Goal: Task Accomplishment & Management: Use online tool/utility

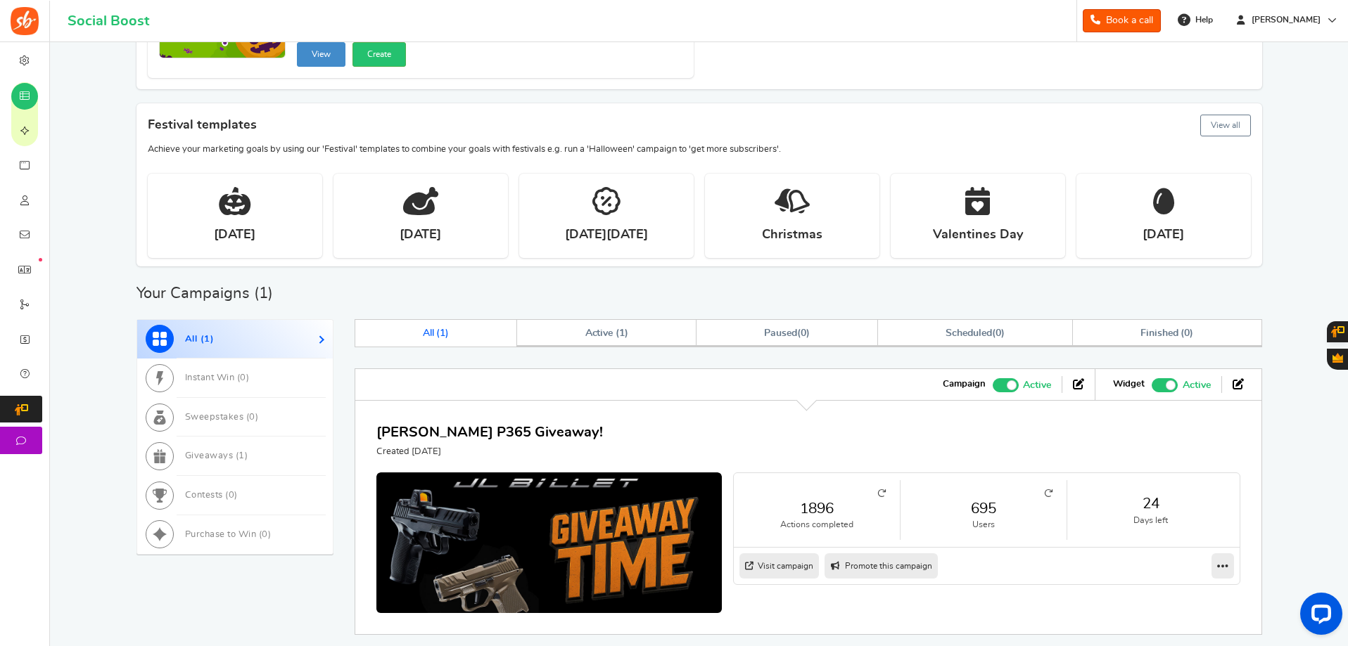
click at [1051, 490] on icon at bounding box center [1048, 494] width 8 height 8
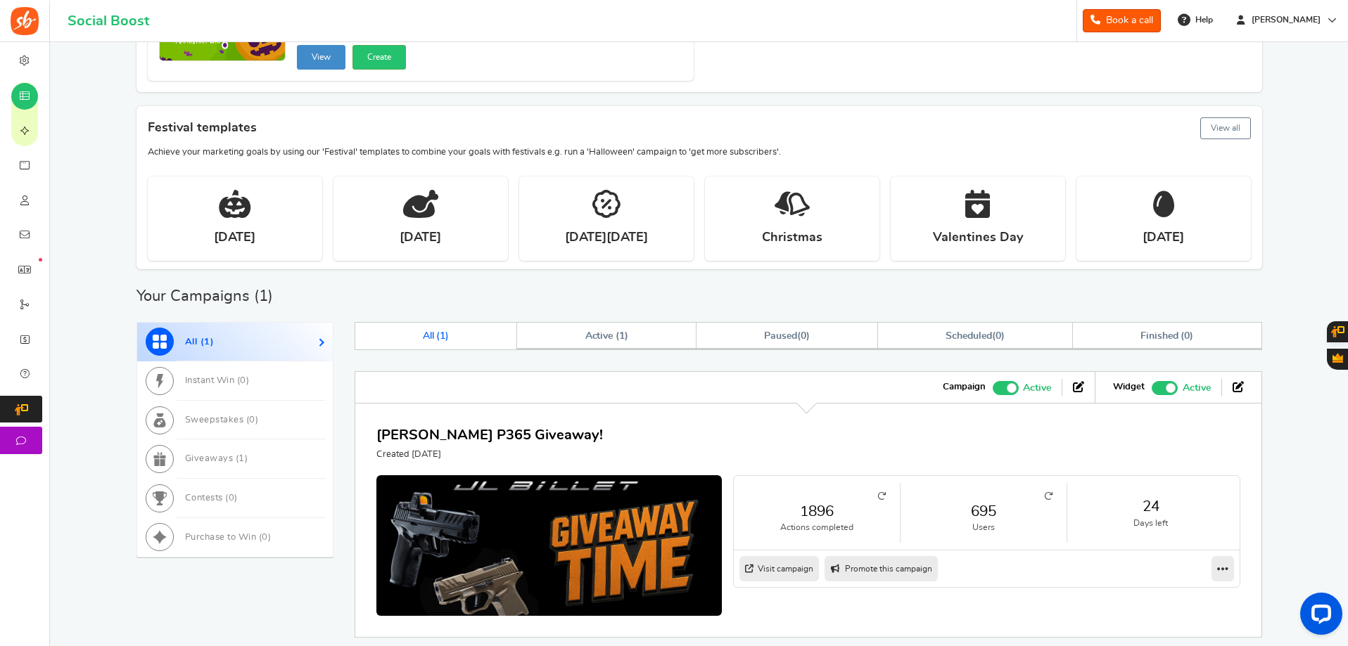
scroll to position [354, 0]
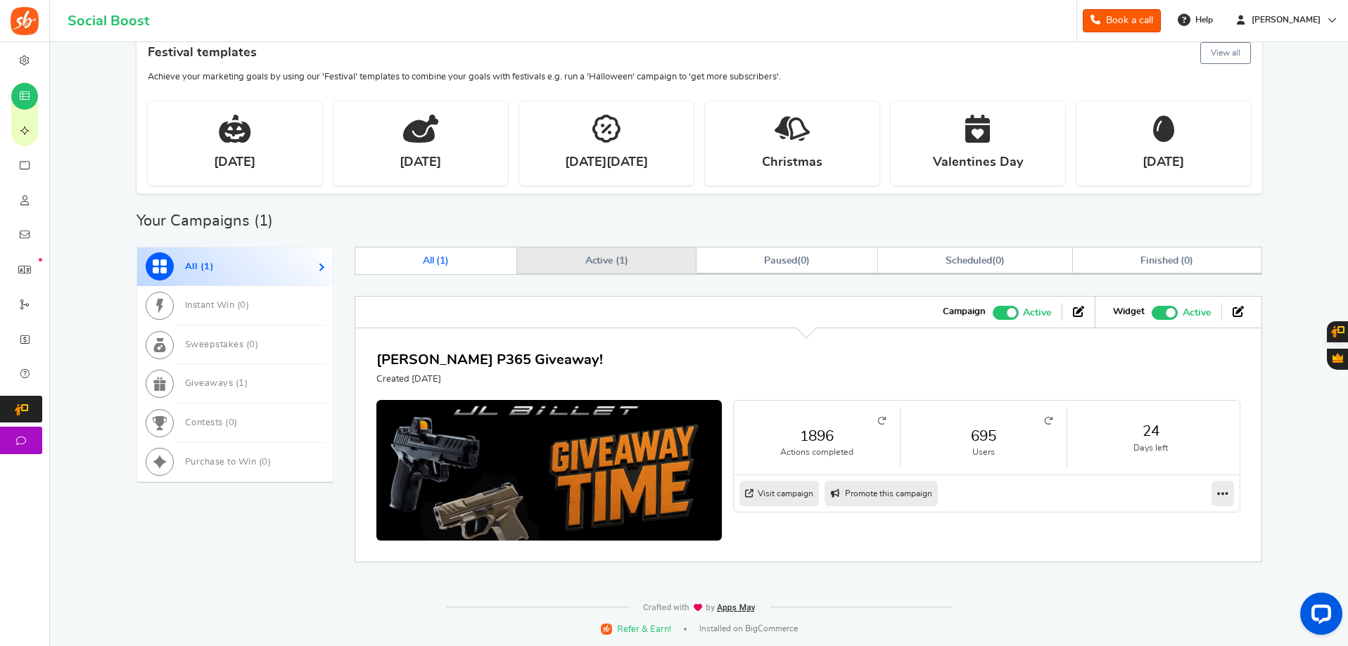
click at [616, 258] on span "Active ( 1 )" at bounding box center [607, 261] width 44 height 10
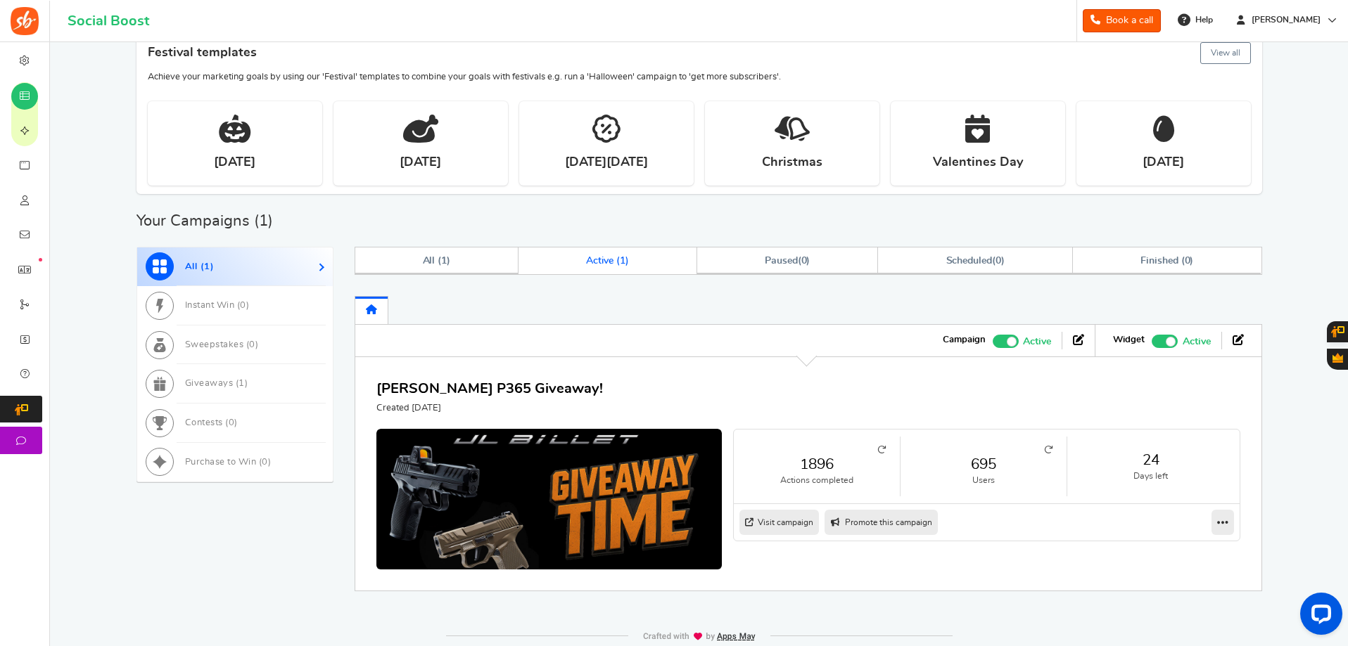
scroll to position [383, 0]
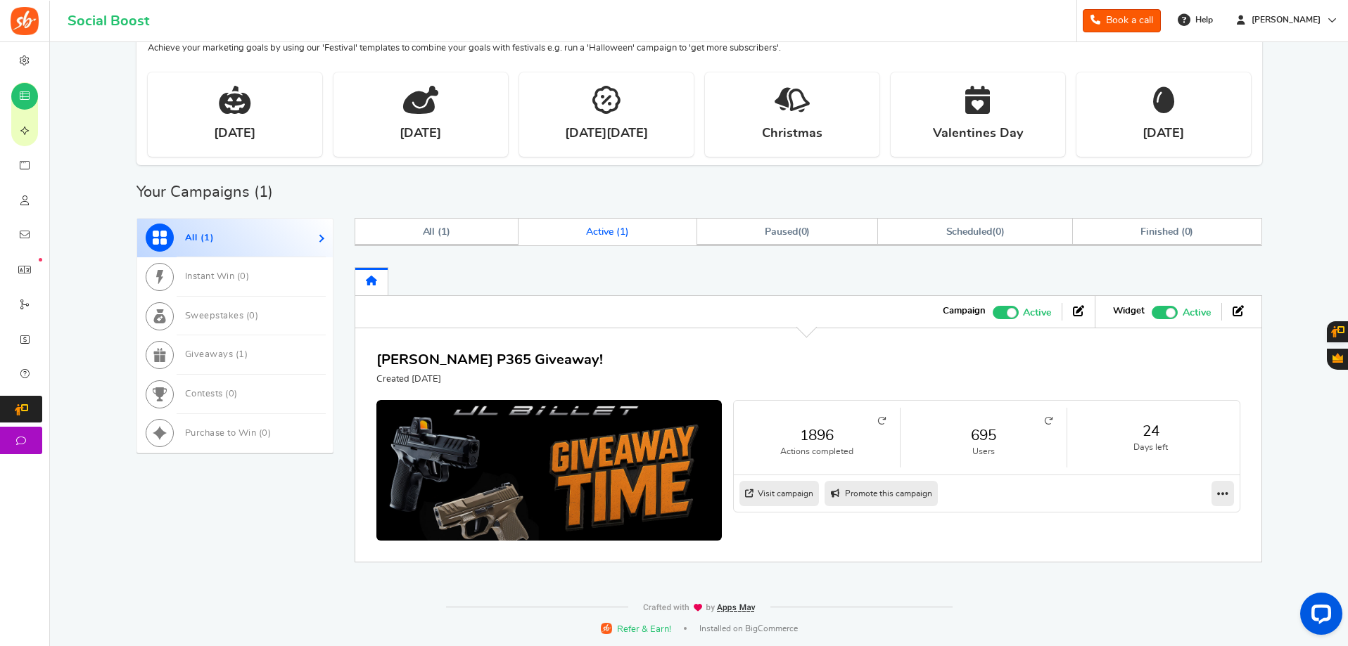
click at [1014, 433] on link "695" at bounding box center [983, 436] width 138 height 20
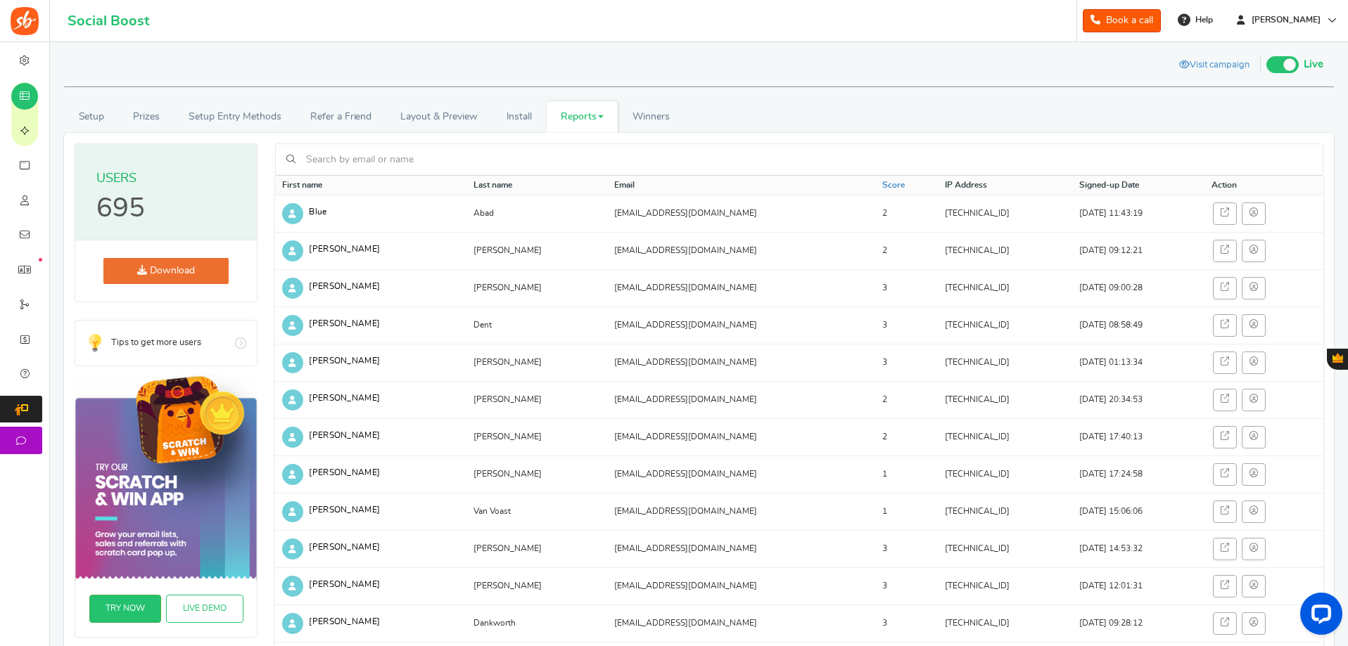
click at [179, 269] on link "Download" at bounding box center [165, 271] width 125 height 26
click at [371, 155] on input "text" at bounding box center [806, 160] width 1009 height 24
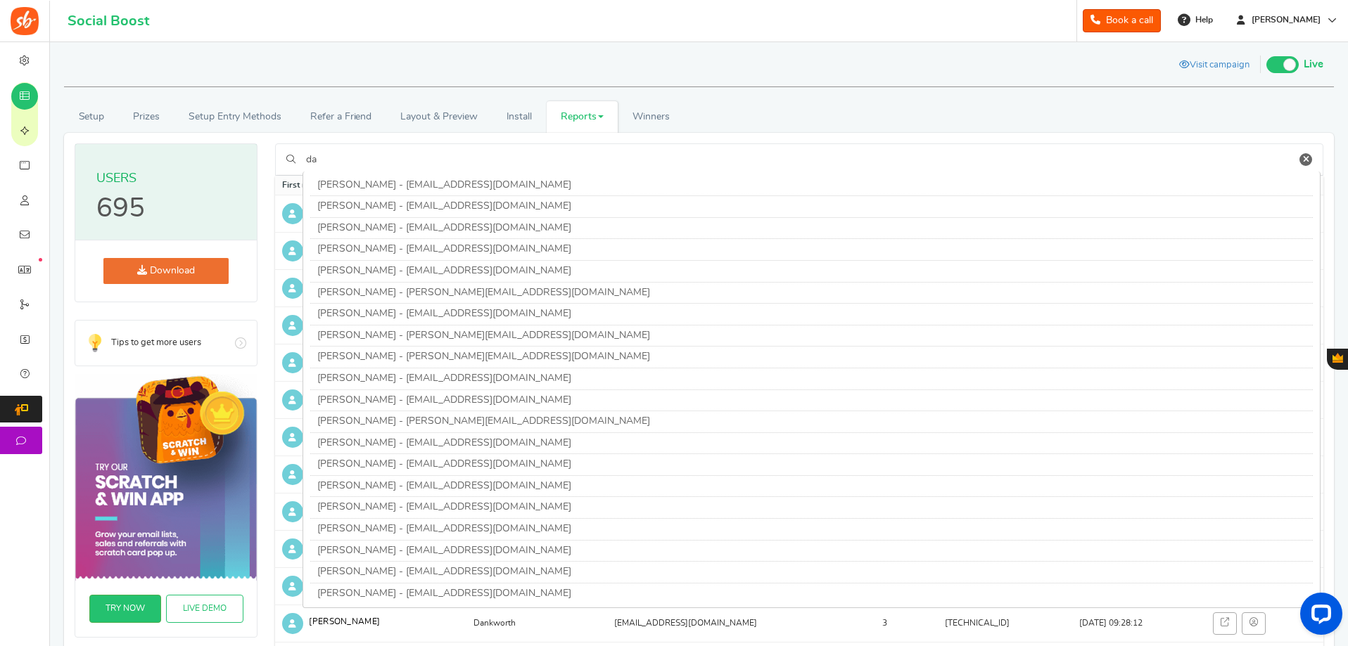
type input "d"
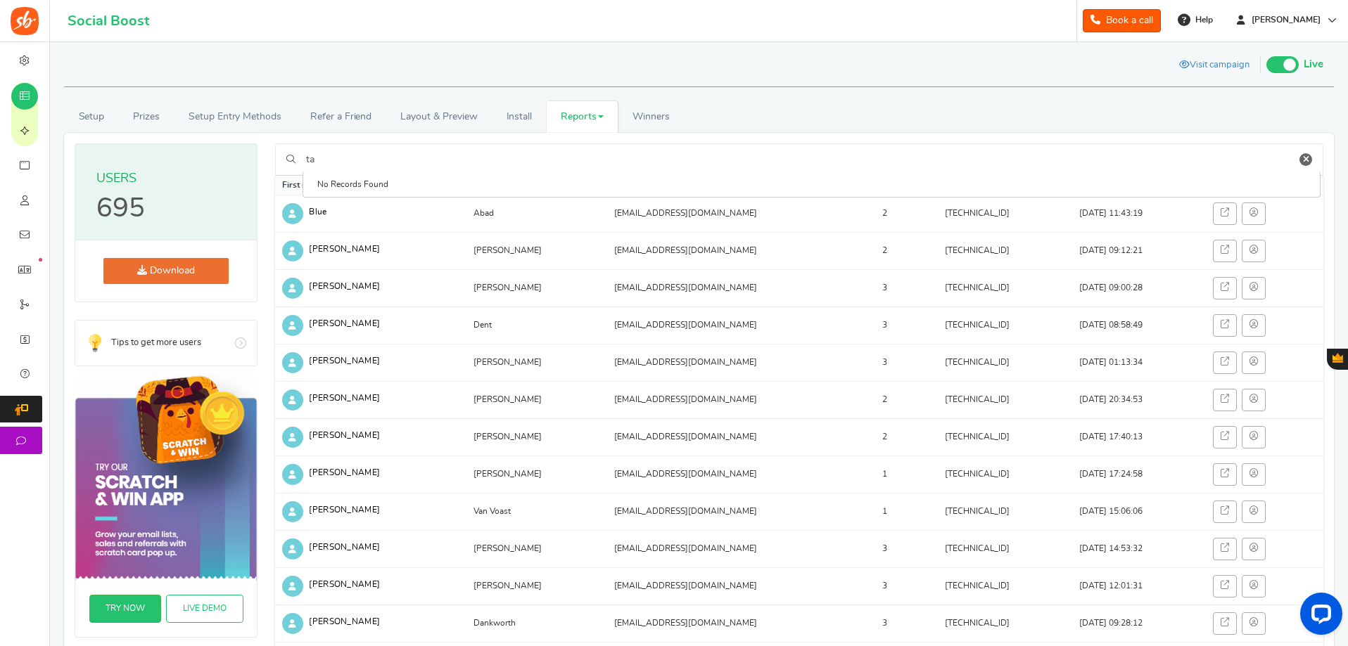
type input "t"
type input "g"
drag, startPoint x: 924, startPoint y: 212, endPoint x: 864, endPoint y: 209, distance: 59.9
click at [938, 209] on td "[TECHNICAL_ID]" at bounding box center [1005, 213] width 134 height 37
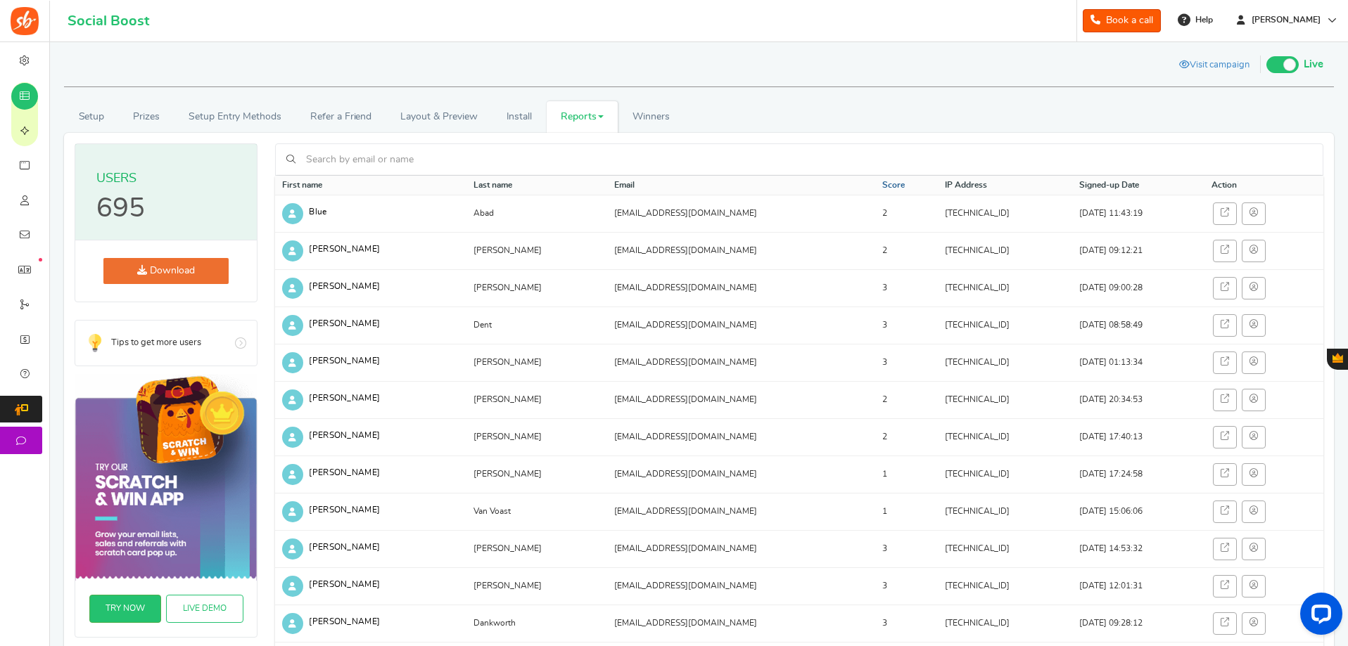
click at [882, 186] on link "Score" at bounding box center [893, 185] width 23 height 12
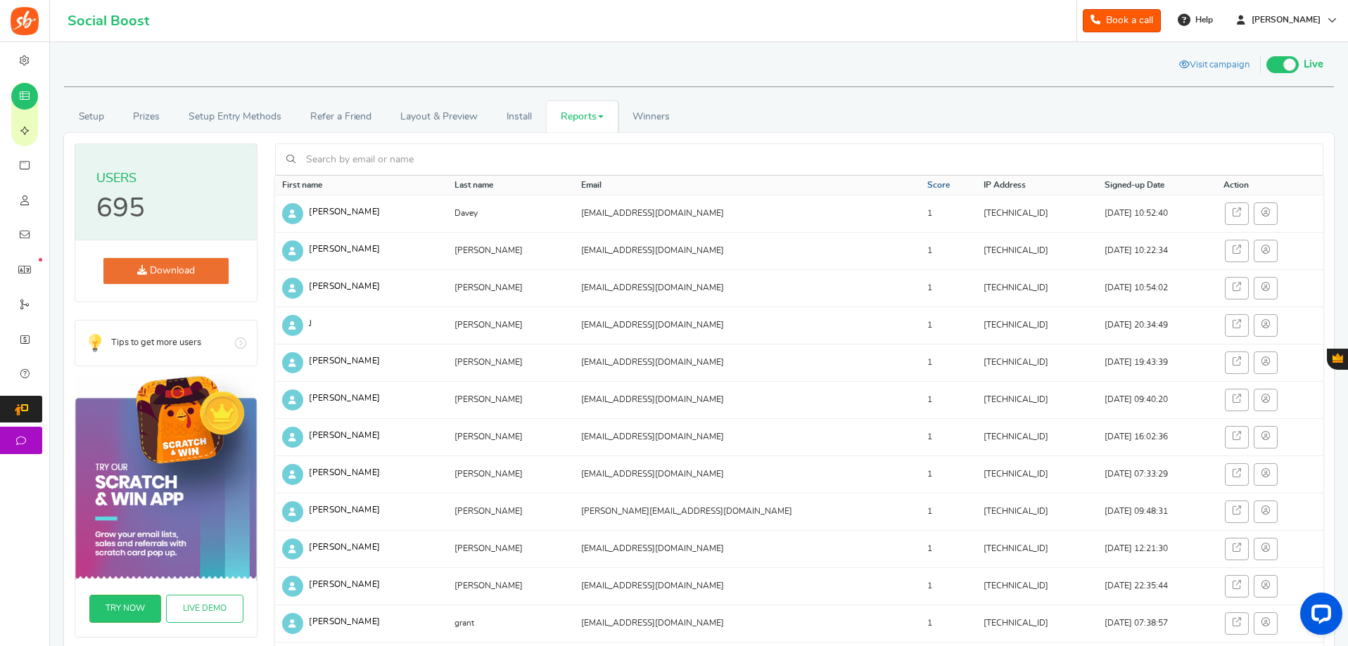
click at [927, 186] on link "Score" at bounding box center [938, 185] width 23 height 12
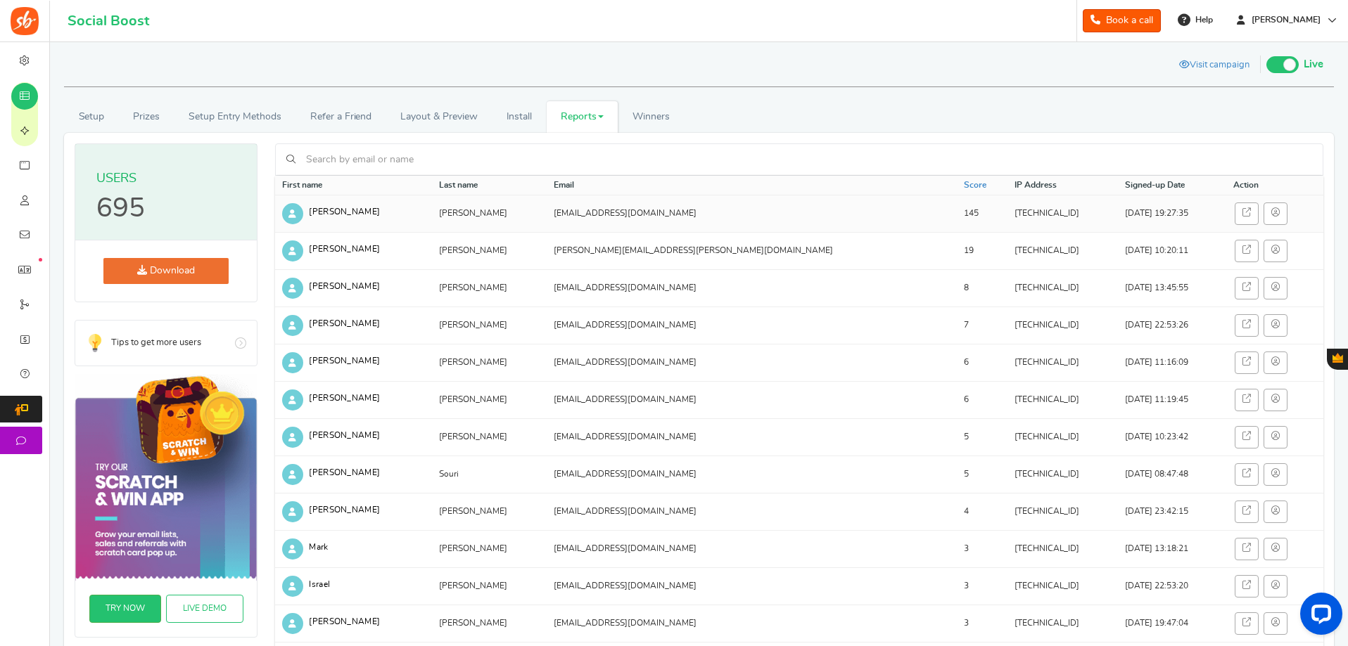
click at [957, 206] on td "145" at bounding box center [982, 213] width 51 height 37
drag, startPoint x: 681, startPoint y: 214, endPoint x: 574, endPoint y: 212, distance: 106.9
click at [555, 212] on tr "[PERSON_NAME] [EMAIL_ADDRESS][DOMAIN_NAME] 145 [TECHNICAL_ID] [DATE] 19:27:35" at bounding box center [799, 213] width 1048 height 37
copy tr "[EMAIL_ADDRESS][DOMAIN_NAME]"
click at [730, 206] on td "[EMAIL_ADDRESS][DOMAIN_NAME]" at bounding box center [752, 213] width 410 height 37
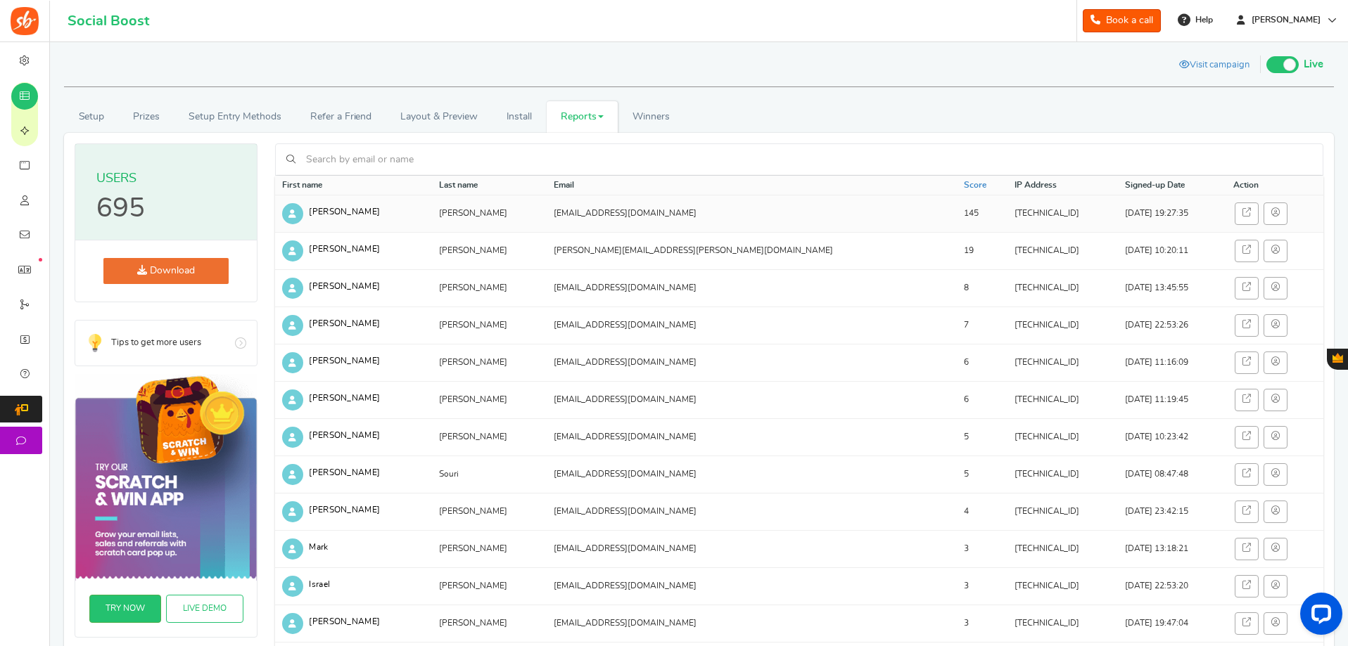
drag, startPoint x: 935, startPoint y: 212, endPoint x: 866, endPoint y: 217, distance: 69.1
click at [1007, 217] on td "[TECHNICAL_ID]" at bounding box center [1062, 213] width 110 height 37
click at [1007, 219] on td "[TECHNICAL_ID]" at bounding box center [1062, 213] width 110 height 37
drag, startPoint x: 872, startPoint y: 215, endPoint x: 931, endPoint y: 210, distance: 60.0
click at [1007, 210] on td "[TECHNICAL_ID]" at bounding box center [1062, 213] width 110 height 37
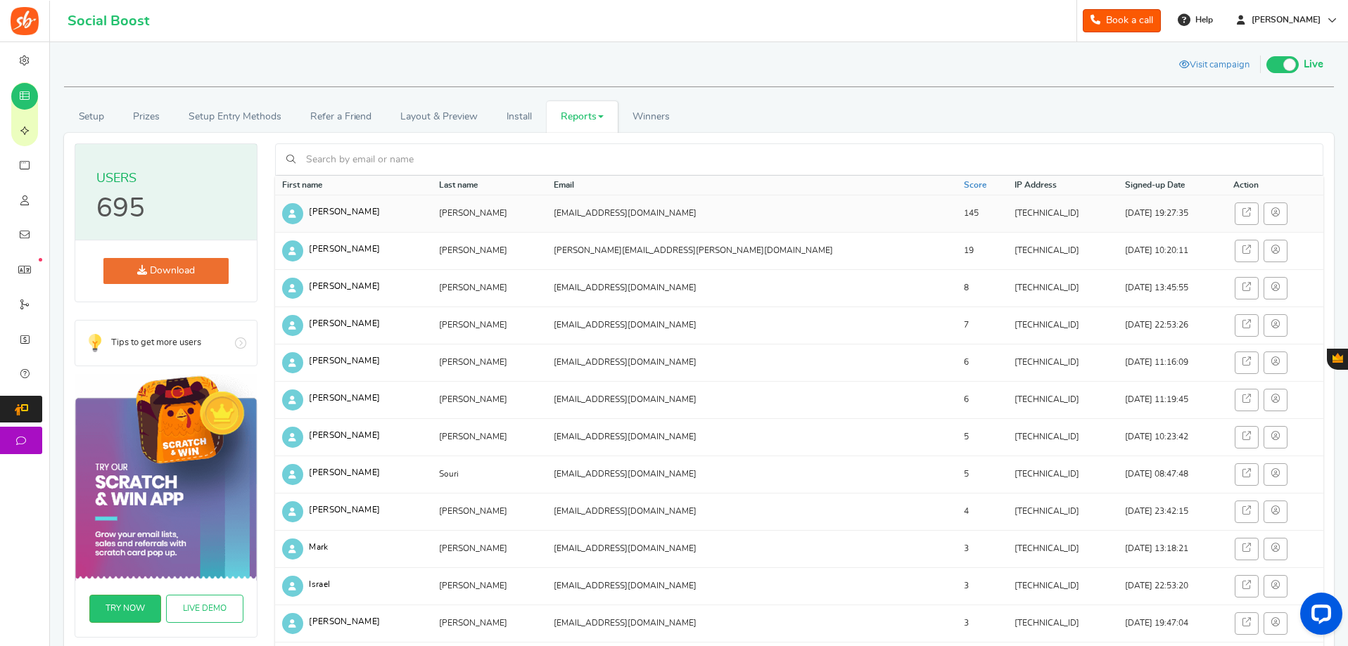
drag, startPoint x: 669, startPoint y: 217, endPoint x: 561, endPoint y: 210, distance: 107.9
click at [561, 210] on td "[EMAIL_ADDRESS][DOMAIN_NAME]" at bounding box center [752, 213] width 410 height 37
click at [572, 217] on td "[EMAIL_ADDRESS][DOMAIN_NAME]" at bounding box center [752, 213] width 410 height 37
drag, startPoint x: 561, startPoint y: 212, endPoint x: 672, endPoint y: 212, distance: 111.9
click at [672, 212] on td "[EMAIL_ADDRESS][DOMAIN_NAME]" at bounding box center [752, 213] width 410 height 37
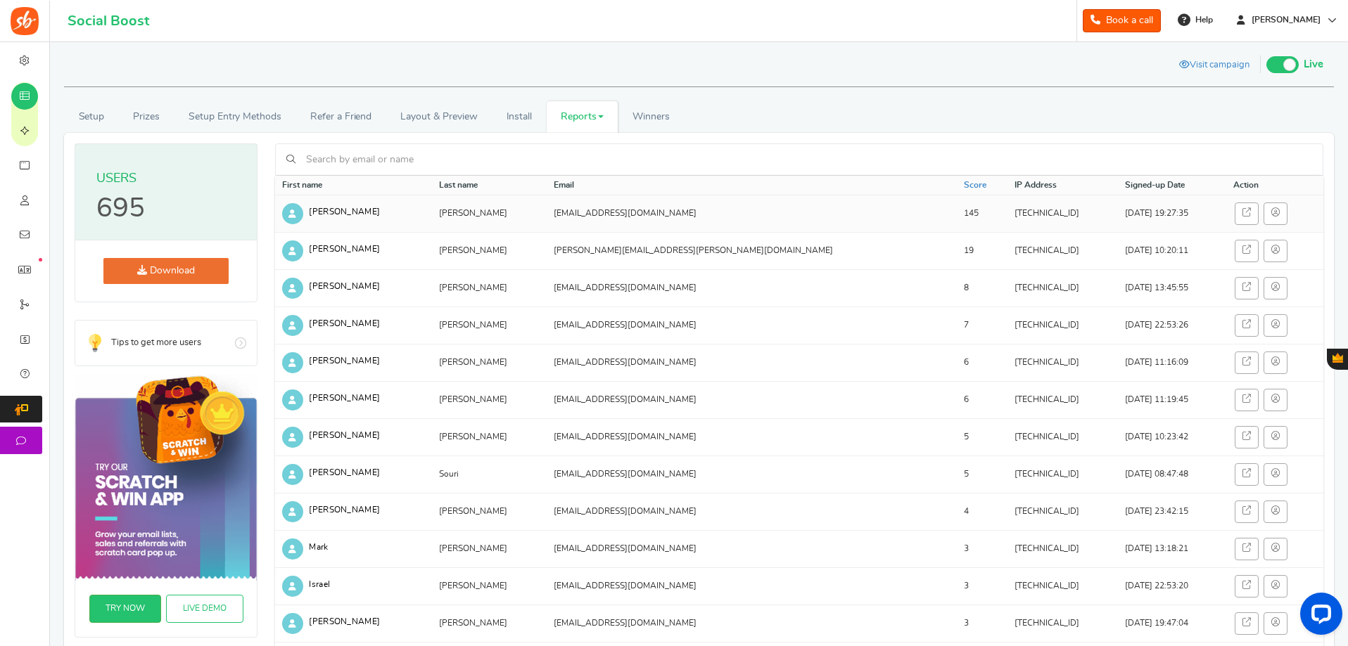
copy td "[EMAIL_ADDRESS][DOMAIN_NAME]"
drag, startPoint x: 682, startPoint y: 291, endPoint x: 561, endPoint y: 274, distance: 122.2
click at [561, 274] on td "[EMAIL_ADDRESS][DOMAIN_NAME]" at bounding box center [752, 287] width 410 height 37
copy td "[EMAIL_ADDRESS][DOMAIN_NAME]"
click at [722, 288] on td "[EMAIL_ADDRESS][DOMAIN_NAME]" at bounding box center [752, 287] width 410 height 37
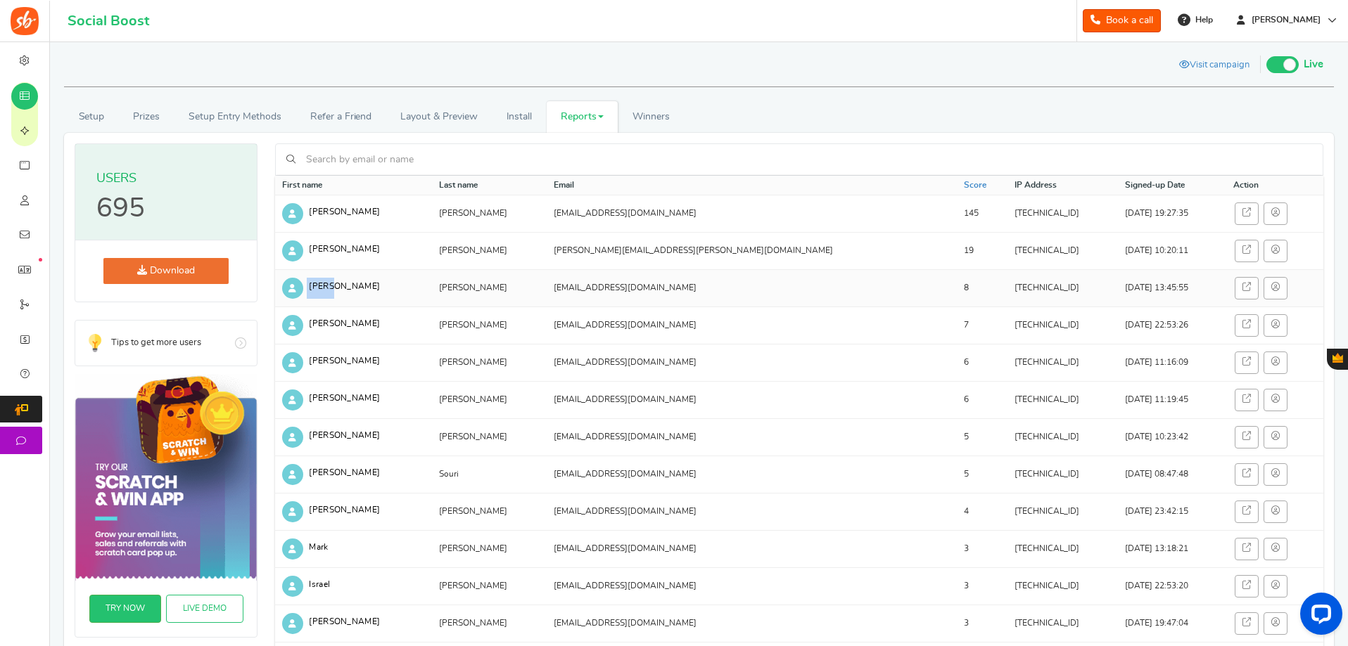
drag, startPoint x: 340, startPoint y: 286, endPoint x: 300, endPoint y: 292, distance: 40.6
click at [300, 292] on td "[PERSON_NAME]" at bounding box center [353, 287] width 157 height 37
click at [328, 286] on span "[PERSON_NAME]" at bounding box center [344, 286] width 71 height 8
drag, startPoint x: 335, startPoint y: 286, endPoint x: 305, endPoint y: 282, distance: 30.5
click at [299, 282] on td "[PERSON_NAME]" at bounding box center [353, 287] width 157 height 37
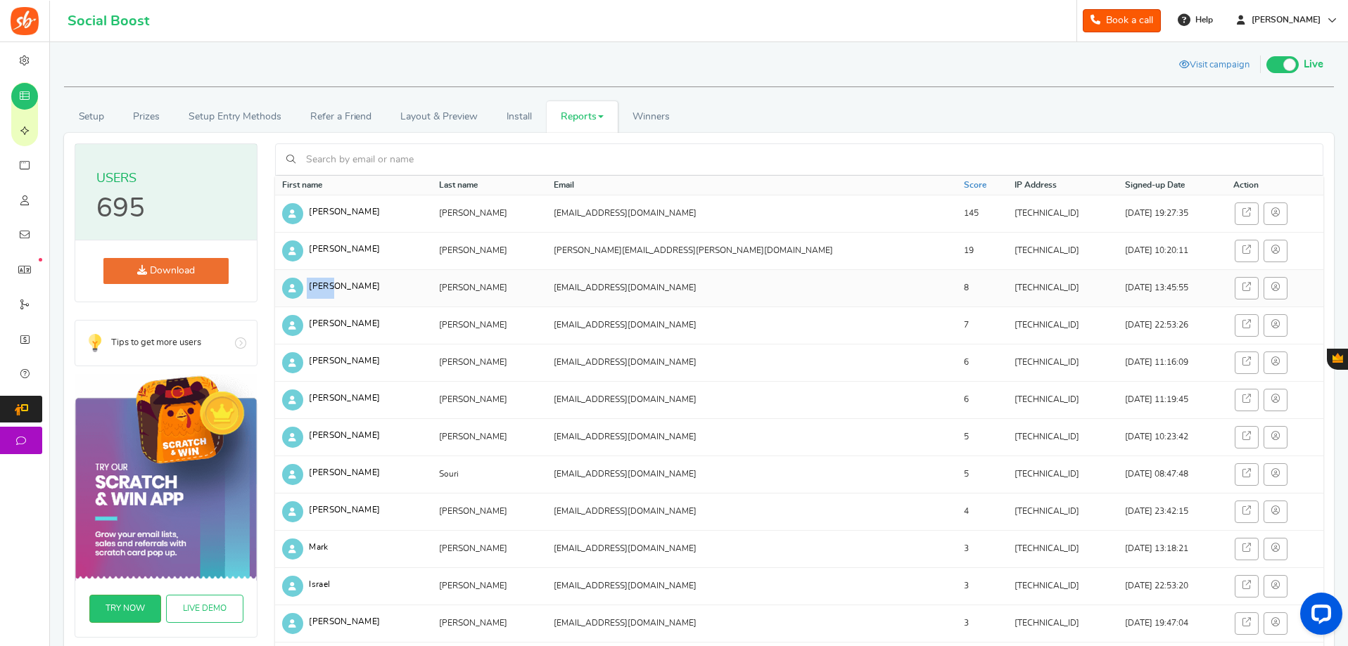
click at [325, 288] on span "[PERSON_NAME]" at bounding box center [344, 286] width 71 height 8
drag, startPoint x: 325, startPoint y: 288, endPoint x: 311, endPoint y: 288, distance: 14.1
click at [311, 288] on span "[PERSON_NAME]" at bounding box center [344, 286] width 71 height 8
drag, startPoint x: 311, startPoint y: 288, endPoint x: 709, endPoint y: 296, distance: 398.2
click at [709, 296] on tr "[PERSON_NAME][GEOGRAPHIC_DATA] [EMAIL_ADDRESS][DOMAIN_NAME] 8 [TECHNICAL_ID] [D…" at bounding box center [799, 287] width 1048 height 37
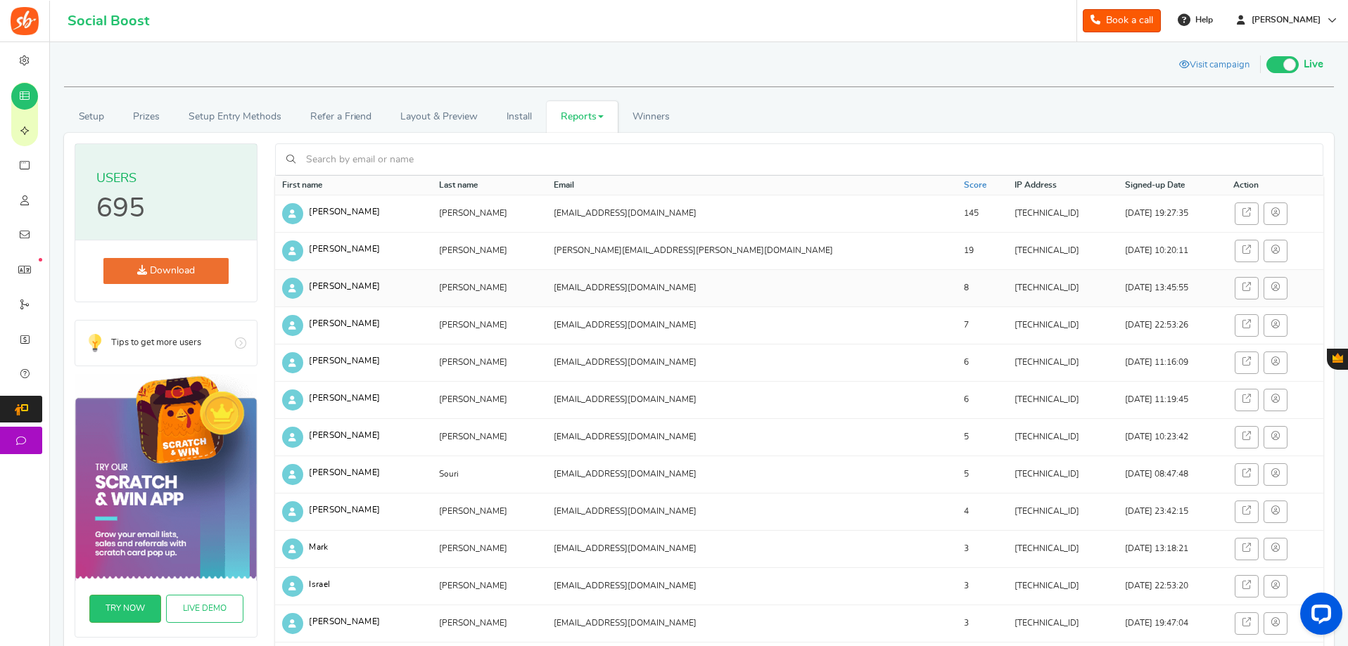
click at [710, 296] on td "[EMAIL_ADDRESS][DOMAIN_NAME]" at bounding box center [752, 287] width 410 height 37
drag, startPoint x: 717, startPoint y: 288, endPoint x: 528, endPoint y: 292, distance: 188.6
click at [528, 292] on tr "[PERSON_NAME][GEOGRAPHIC_DATA] [EMAIL_ADDRESS][DOMAIN_NAME] 8 [TECHNICAL_ID] [D…" at bounding box center [799, 287] width 1048 height 37
